Goal: Obtain resource: Download file/media

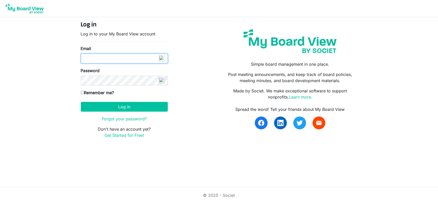
type input "[EMAIL_ADDRESS][PERSON_NAME][DOMAIN_NAME]"
click at [180, 180] on html "Log in Log in to your My Board View account Email [EMAIL_ADDRESS][PERSON_NAME][…" at bounding box center [219, 101] width 438 height 203
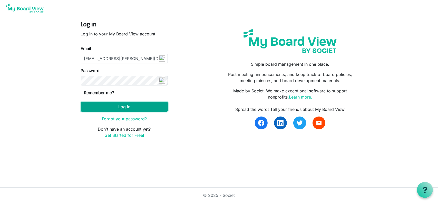
click at [131, 108] on button "Log in" at bounding box center [124, 107] width 87 height 10
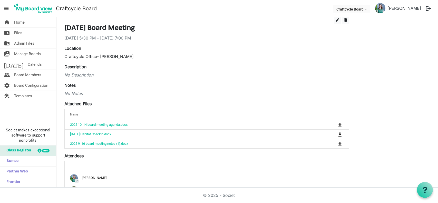
scroll to position [21, 0]
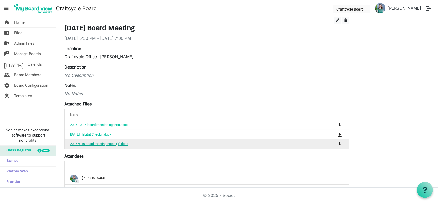
click at [113, 144] on link "2025 9_16 board meeting notes (1).docx" at bounding box center [99, 144] width 58 height 4
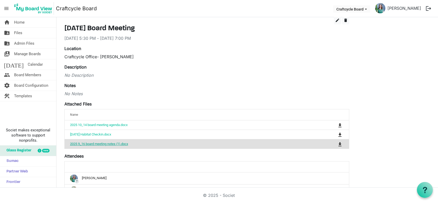
click at [113, 144] on link "2025 9_16 board meeting notes (1).docx" at bounding box center [99, 144] width 58 height 4
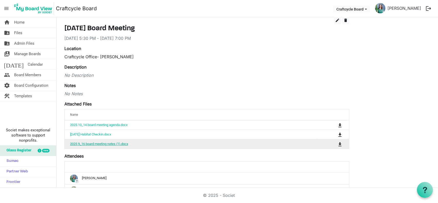
click at [113, 144] on link "2025 9_16 board meeting notes (1).docx" at bounding box center [99, 144] width 58 height 4
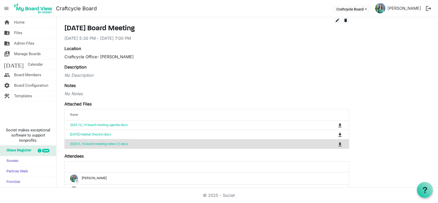
click at [319, 75] on div "No Description" at bounding box center [206, 75] width 285 height 6
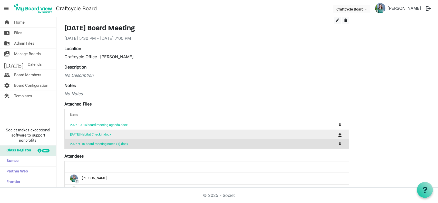
click at [130, 136] on td "9-23-25 Habitat Checkin.docx" at bounding box center [191, 134] width 252 height 9
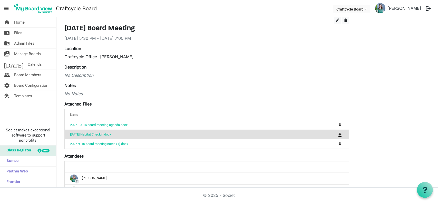
click at [136, 135] on td "9-23-25 Habitat Checkin.docx" at bounding box center [191, 134] width 252 height 9
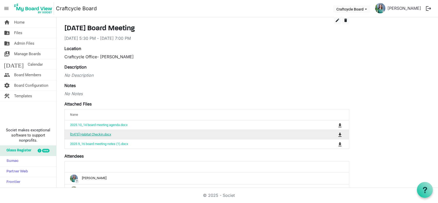
click at [99, 133] on link "9-23-25 Habitat Checkin.docx" at bounding box center [90, 134] width 41 height 4
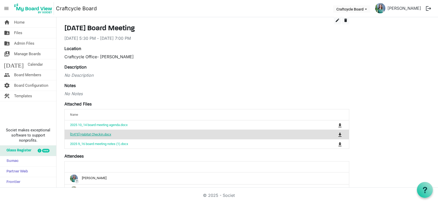
click at [99, 133] on link "9-23-25 Habitat Checkin.docx" at bounding box center [90, 134] width 41 height 4
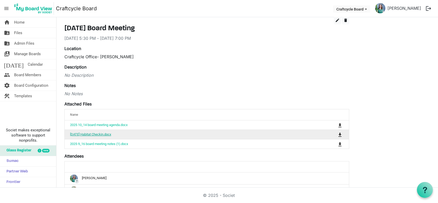
click at [99, 133] on link "9-23-25 Habitat Checkin.docx" at bounding box center [90, 134] width 41 height 4
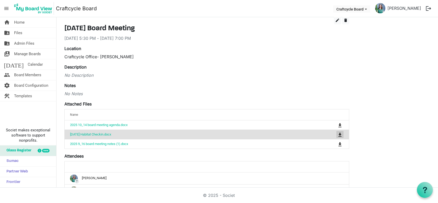
click at [341, 134] on span "is Command column column header" at bounding box center [339, 135] width 3 height 4
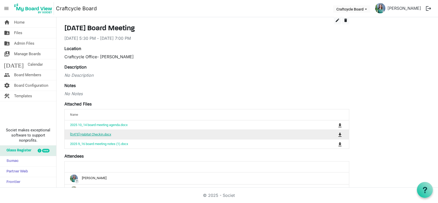
click at [107, 134] on link "9-23-25 Habitat Checkin.docx" at bounding box center [90, 134] width 41 height 4
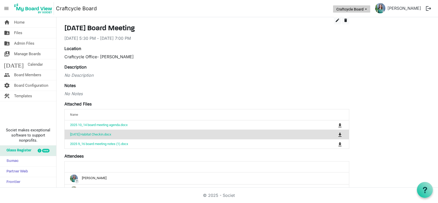
click at [353, 10] on button "Craftcycle Board" at bounding box center [351, 8] width 37 height 7
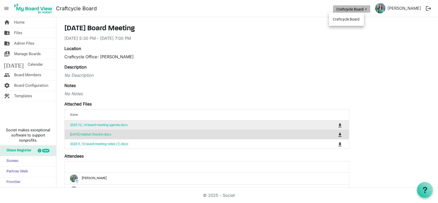
click at [115, 127] on td "2025 10_14 board meeting agenda.docx" at bounding box center [191, 124] width 252 height 9
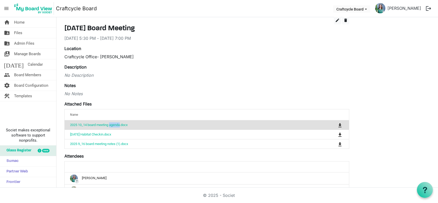
click at [115, 127] on td "2025 10_14 board meeting agenda.docx" at bounding box center [191, 124] width 252 height 9
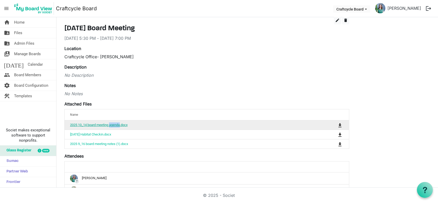
click at [99, 124] on link "2025 10_14 board meeting agenda.docx" at bounding box center [98, 125] width 57 height 4
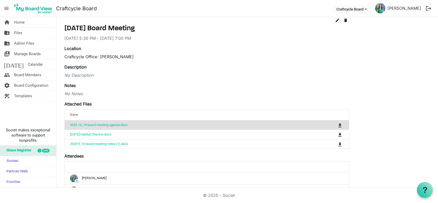
click at [226, 68] on div "Description No Description" at bounding box center [206, 71] width 285 height 14
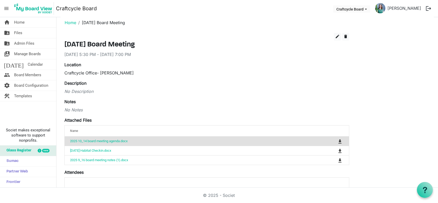
scroll to position [0, 0]
